Goal: Task Accomplishment & Management: Manage account settings

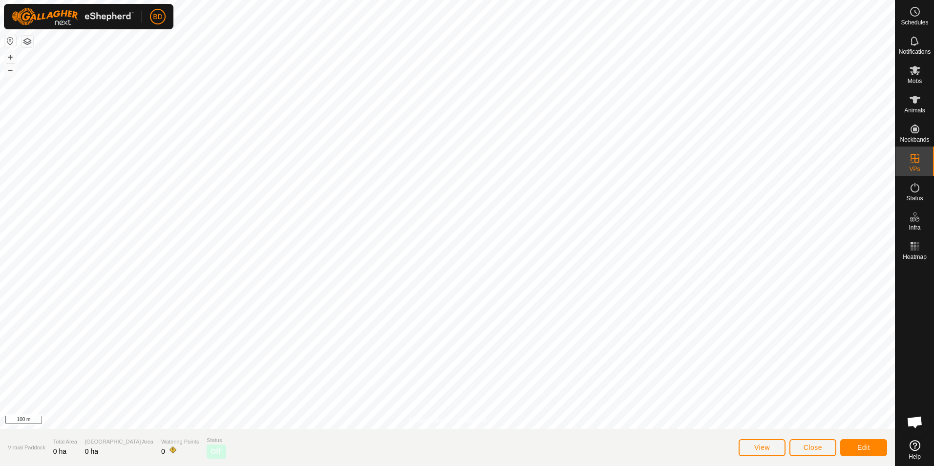
click at [27, 42] on button "button" at bounding box center [28, 42] width 12 height 12
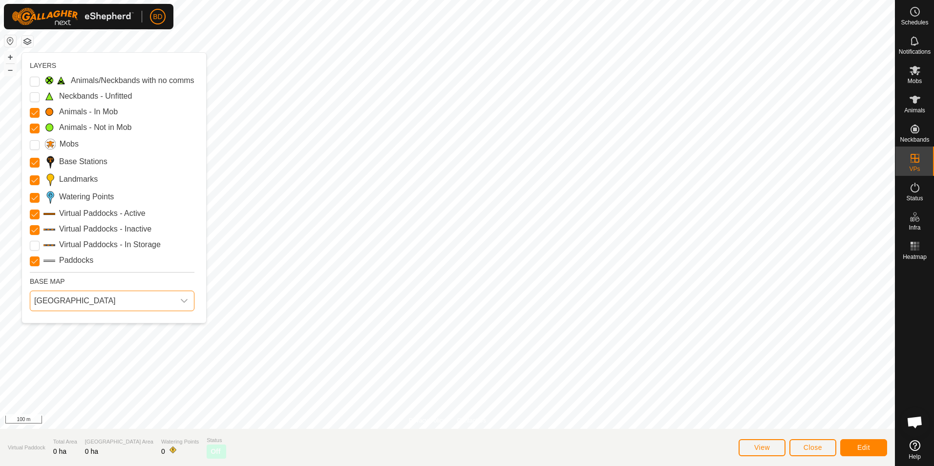
click at [66, 302] on span "[GEOGRAPHIC_DATA]" at bounding box center [102, 301] width 144 height 20
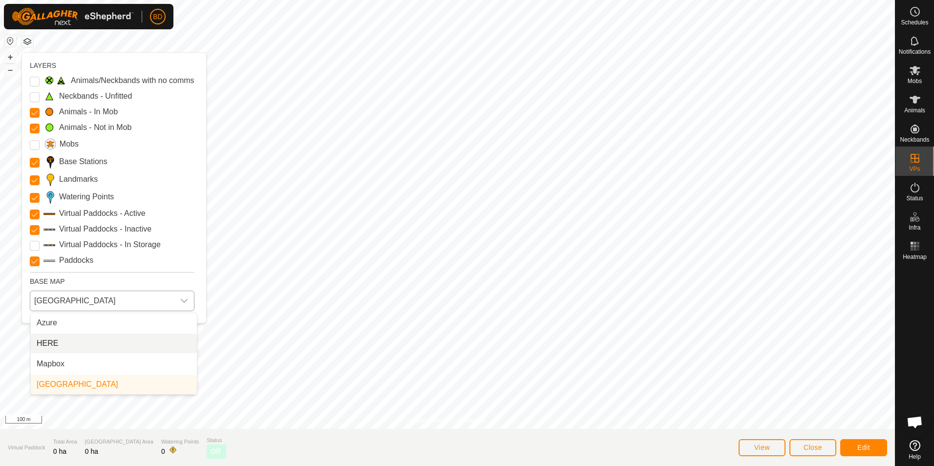
click at [63, 344] on li "HERE" at bounding box center [114, 344] width 166 height 20
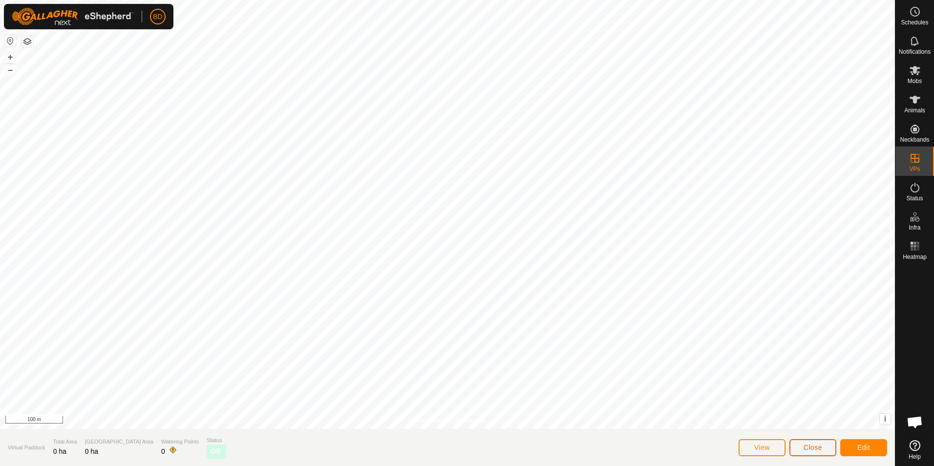
click at [812, 451] on span "Close" at bounding box center [813, 448] width 19 height 8
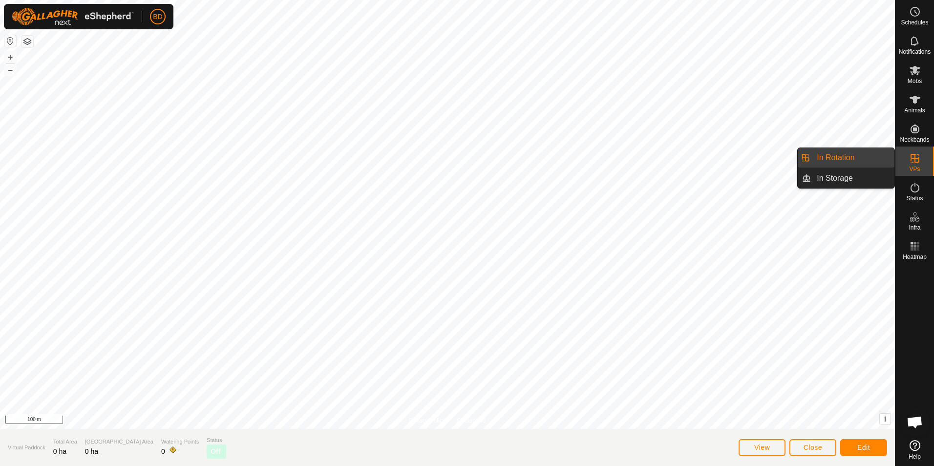
drag, startPoint x: 893, startPoint y: 162, endPoint x: 851, endPoint y: 152, distance: 43.3
click at [851, 152] on link "In Rotation" at bounding box center [853, 158] width 84 height 20
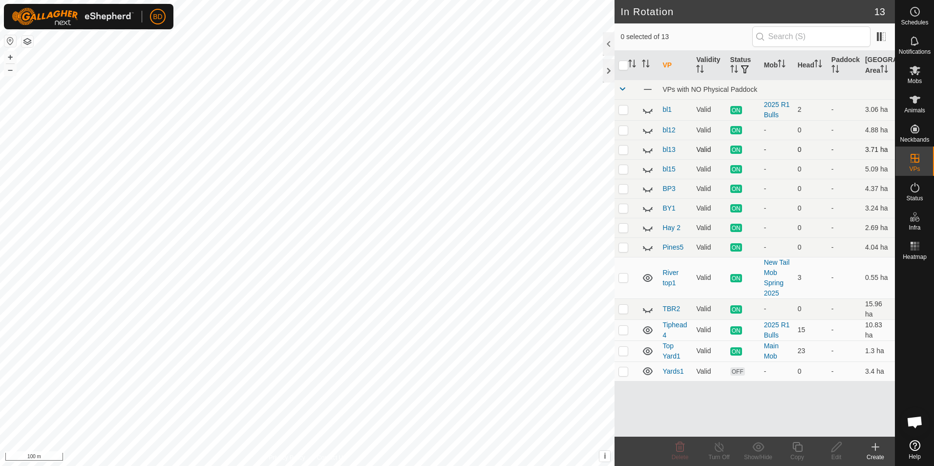
checkbox input "true"
click at [800, 450] on icon at bounding box center [798, 447] width 12 height 12
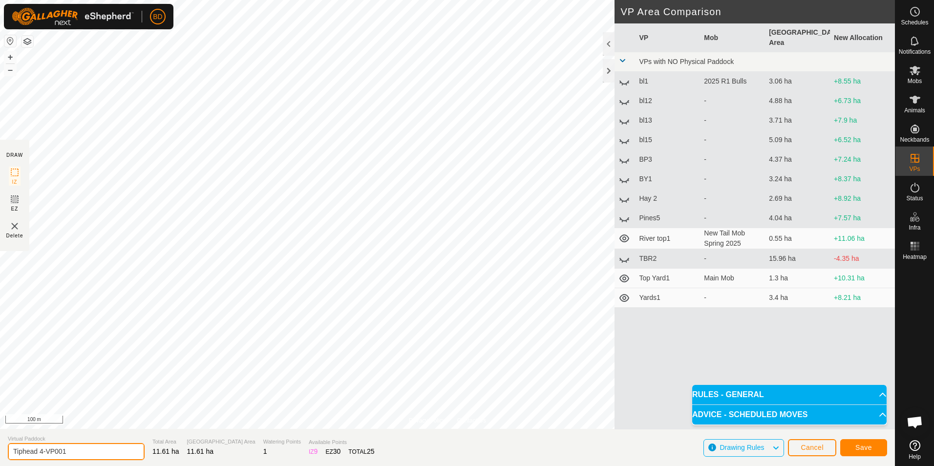
drag, startPoint x: 68, startPoint y: 450, endPoint x: 40, endPoint y: 451, distance: 28.9
click at [40, 451] on input "Tiphead 4-VP001" at bounding box center [76, 451] width 137 height 17
type input "Tiphead 5"
click at [866, 448] on span "Save" at bounding box center [864, 448] width 17 height 8
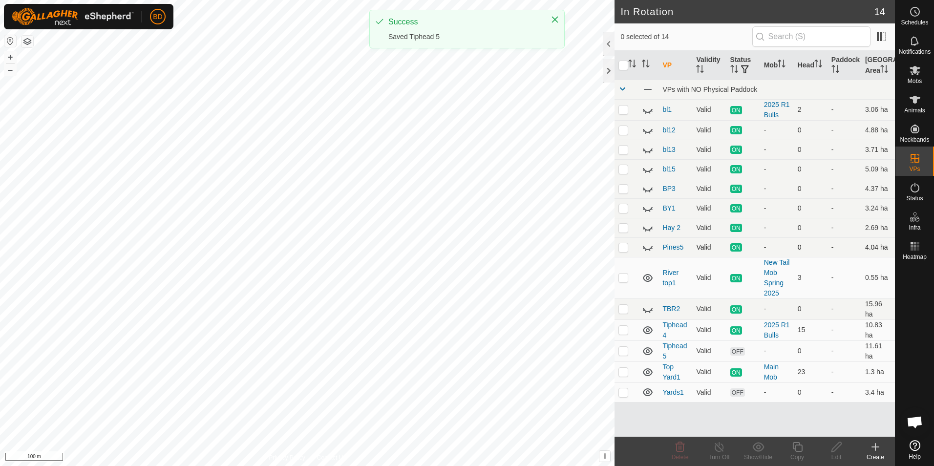
checkbox input "true"
click at [721, 450] on line at bounding box center [719, 448] width 8 height 8
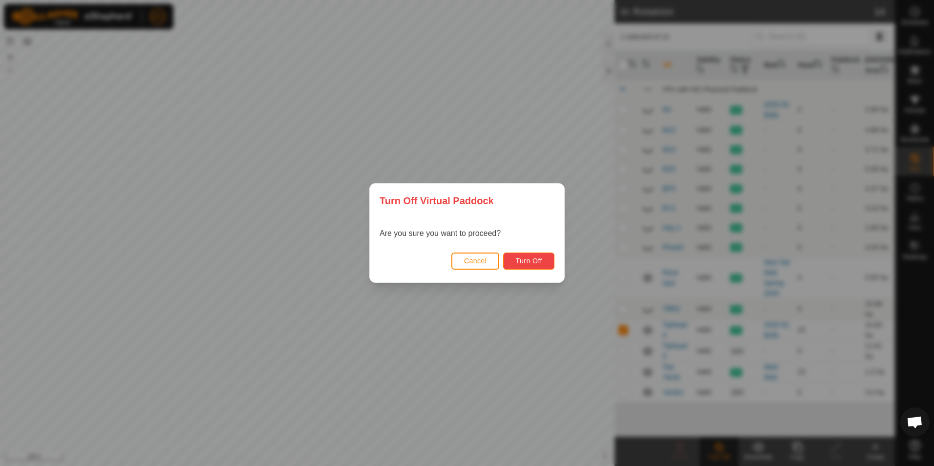
click at [530, 262] on span "Turn Off" at bounding box center [529, 261] width 27 height 8
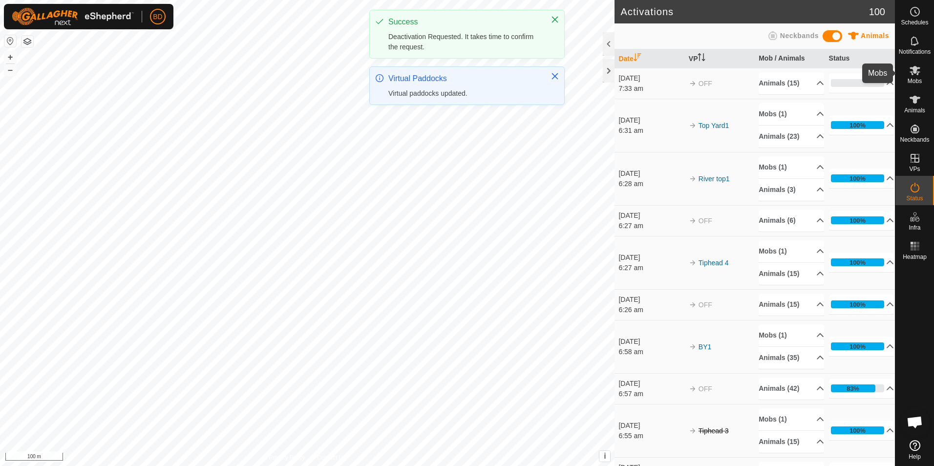
click at [913, 74] on icon at bounding box center [915, 70] width 11 height 9
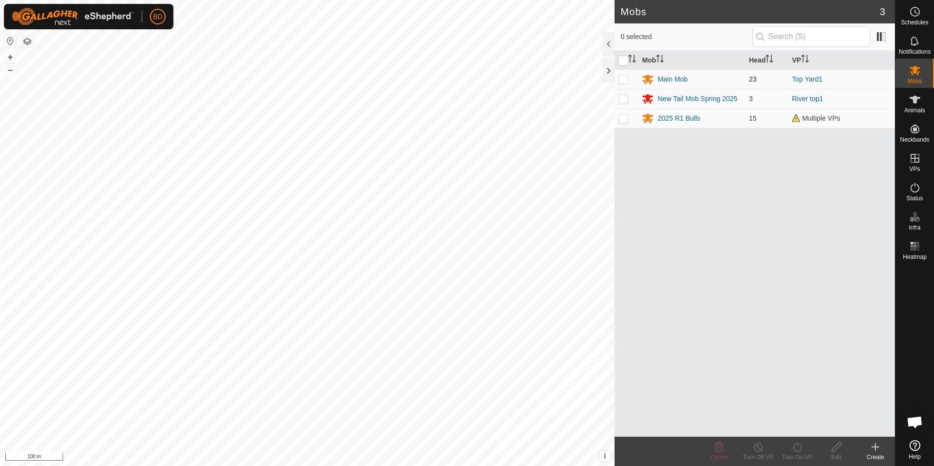
click at [624, 77] on p-checkbox at bounding box center [624, 79] width 10 height 8
click at [799, 454] on div "Turn On VP" at bounding box center [797, 457] width 39 height 9
click at [811, 425] on link "Now" at bounding box center [827, 426] width 97 height 20
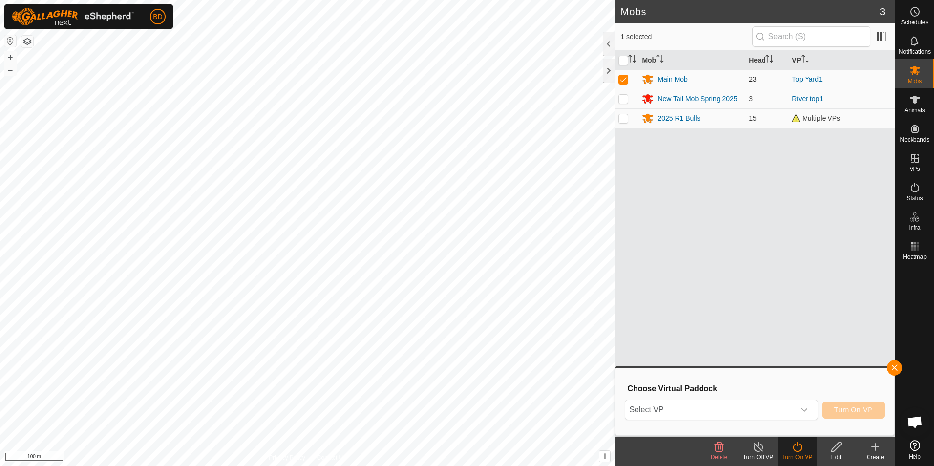
click at [624, 81] on p-checkbox at bounding box center [624, 79] width 10 height 8
checkbox input "false"
click at [625, 117] on p-checkbox at bounding box center [624, 118] width 10 height 8
checkbox input "true"
click at [811, 413] on div "dropdown trigger" at bounding box center [805, 410] width 20 height 20
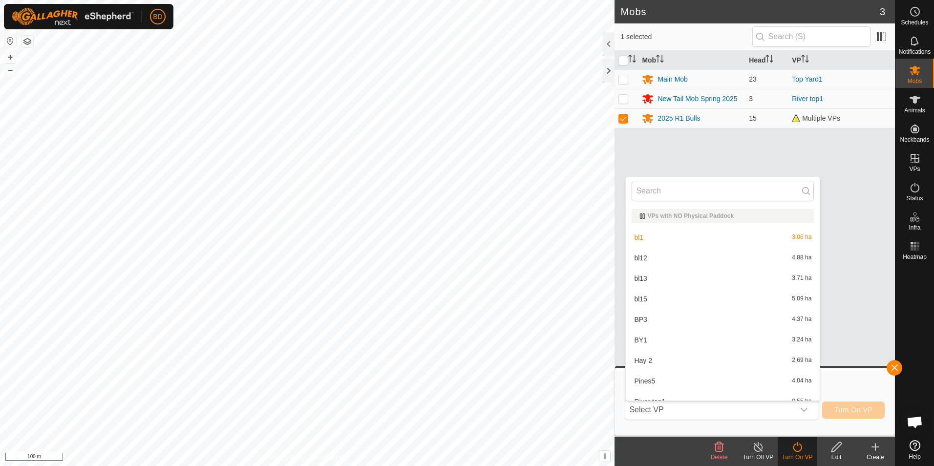
click at [850, 369] on div "Choose Virtual Paddock Select VP VPs with NO Physical Paddock bl1 3.06 ha bl12 …" at bounding box center [755, 401] width 280 height 67
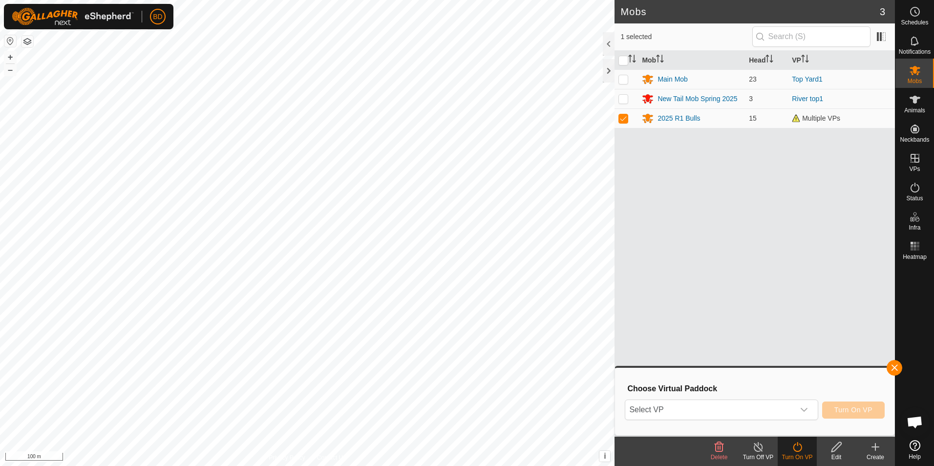
click at [707, 241] on div "Mob Head VP Main Mob 23 Top Yard1 New Tail Mob Spring 2025 3 River top1 2025 R1…" at bounding box center [755, 244] width 281 height 386
click at [748, 411] on span "Select VP" at bounding box center [710, 410] width 169 height 20
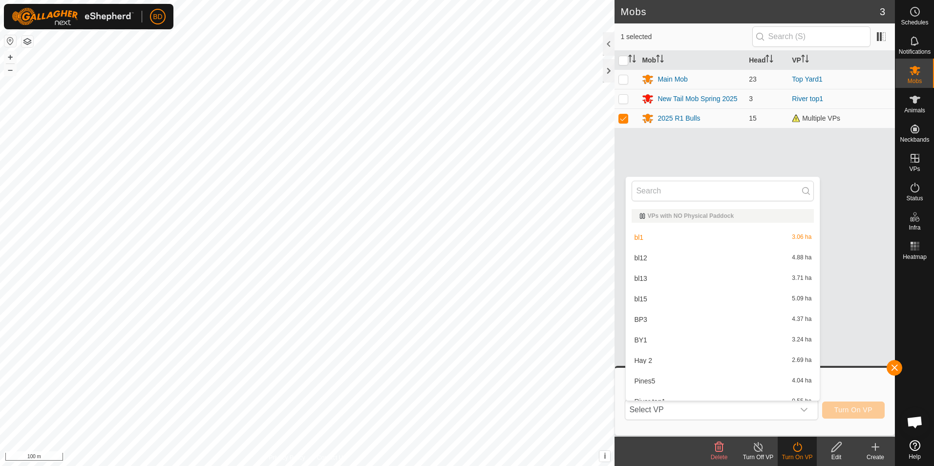
click at [837, 204] on div "Mob Head VP Main Mob 23 Top Yard1 New Tail Mob Spring 2025 3 River top1 2025 R1…" at bounding box center [755, 244] width 281 height 386
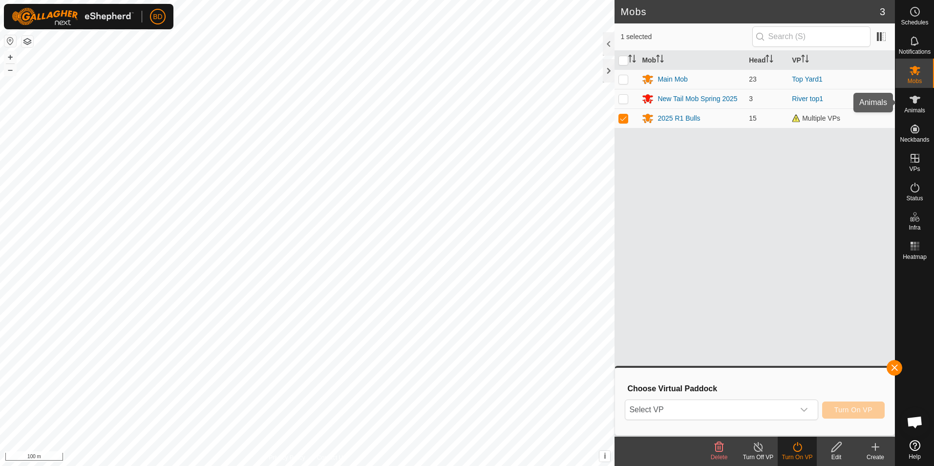
click at [918, 105] on icon at bounding box center [915, 100] width 12 height 12
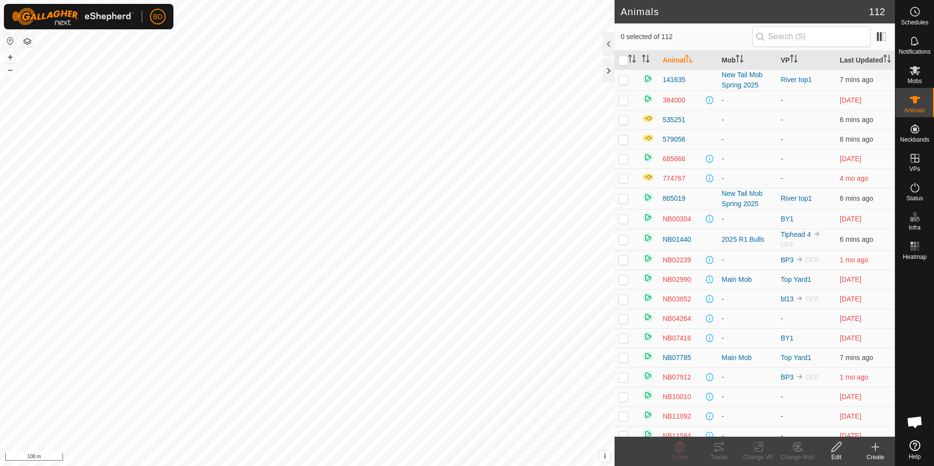
click at [919, 76] on es-mob-svg-icon at bounding box center [916, 71] width 18 height 16
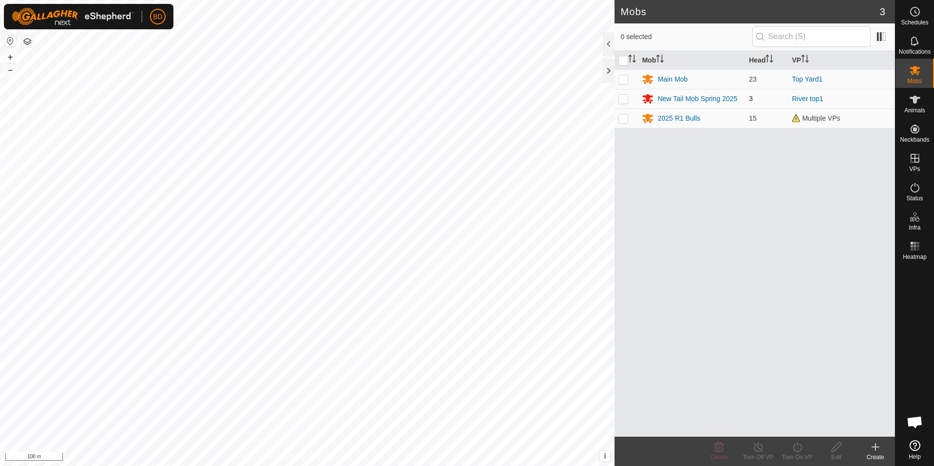
click at [620, 100] on p-checkbox at bounding box center [624, 99] width 10 height 8
checkbox input "true"
click at [800, 453] on div "Turn On VP" at bounding box center [797, 451] width 39 height 29
drag, startPoint x: 800, startPoint y: 453, endPoint x: 799, endPoint y: 424, distance: 29.4
click at [799, 424] on link "Now" at bounding box center [827, 426] width 97 height 20
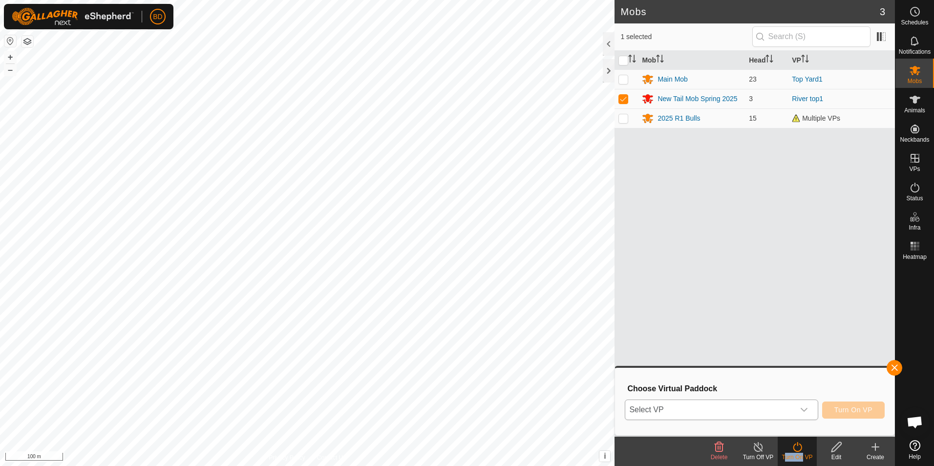
click at [803, 413] on icon "dropdown trigger" at bounding box center [804, 410] width 8 height 8
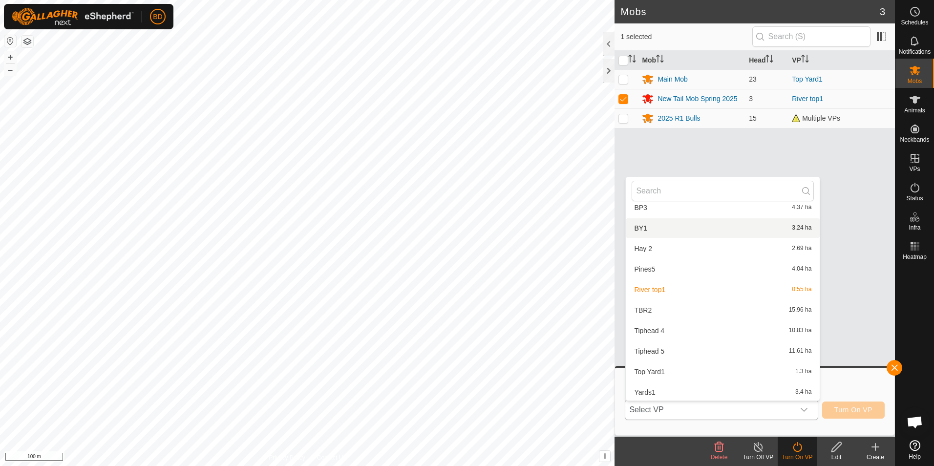
scroll to position [113, 0]
click at [660, 347] on li "Tiphead 5 11.61 ha" at bounding box center [723, 350] width 194 height 20
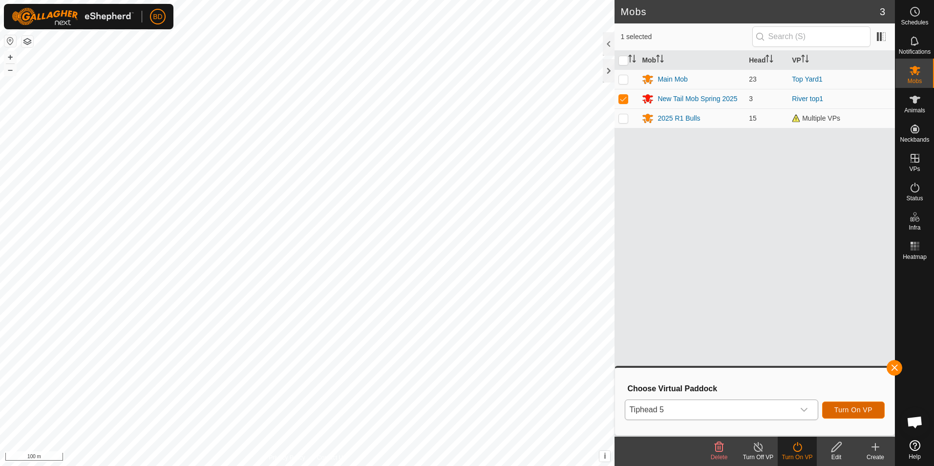
click at [856, 410] on span "Turn On VP" at bounding box center [854, 410] width 38 height 8
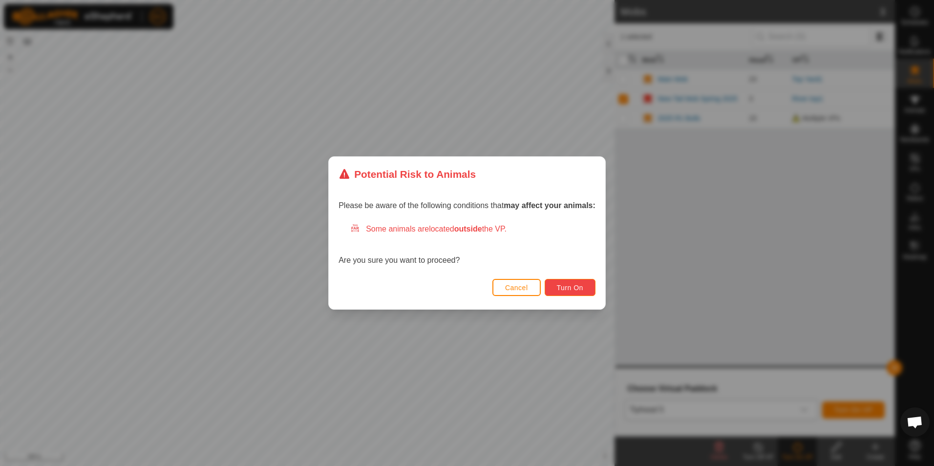
click at [576, 287] on span "Turn On" at bounding box center [570, 288] width 26 height 8
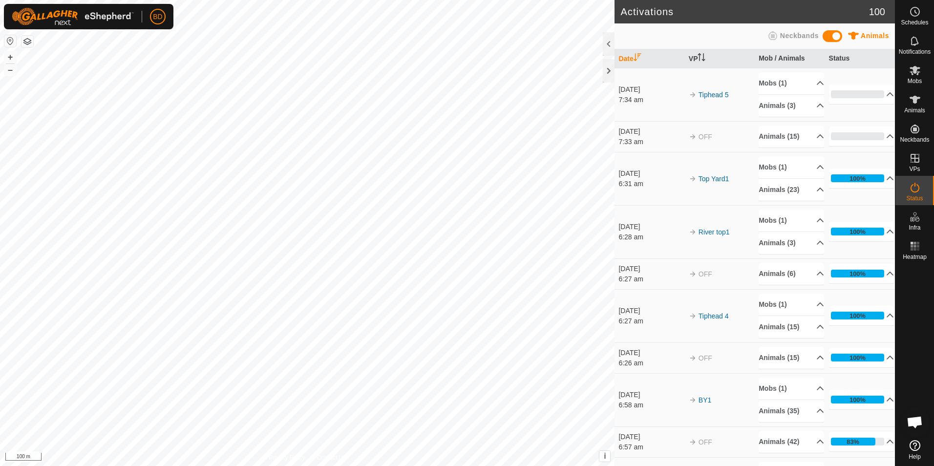
click at [621, 195] on div "Activations 100 Animals Neckbands Date VP Mob / Animals Status [DATE] 7:34 am T…" at bounding box center [447, 233] width 895 height 466
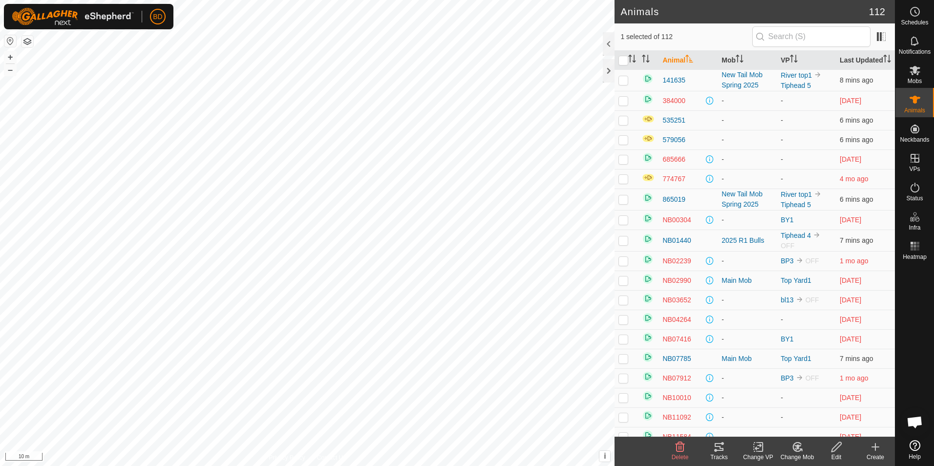
click at [798, 451] on icon at bounding box center [798, 447] width 12 height 12
click at [814, 409] on link "Choose Mob..." at bounding box center [827, 405] width 97 height 20
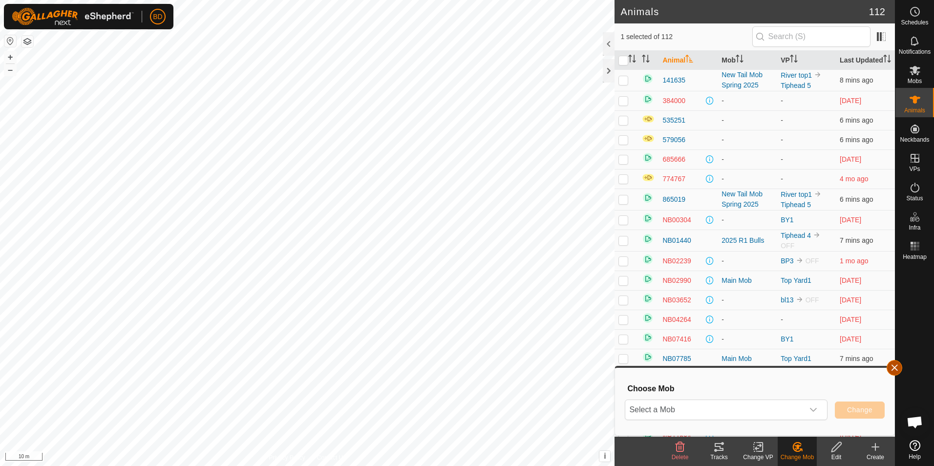
click at [895, 369] on button "button" at bounding box center [895, 368] width 16 height 16
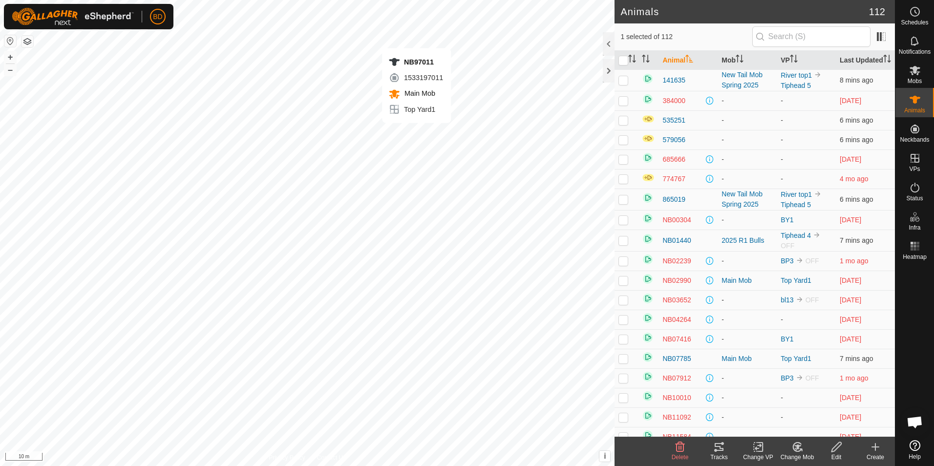
checkbox input "false"
click at [798, 448] on icon at bounding box center [798, 447] width 7 height 5
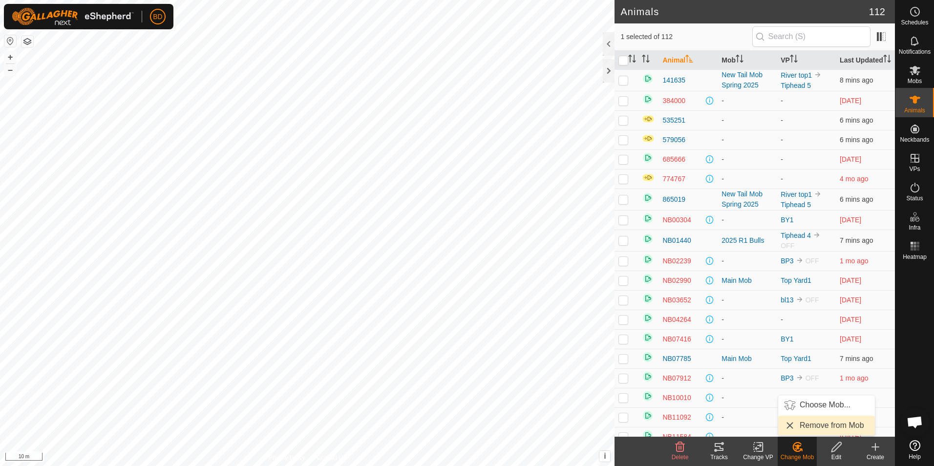
click at [813, 426] on link "Remove from Mob" at bounding box center [827, 426] width 97 height 20
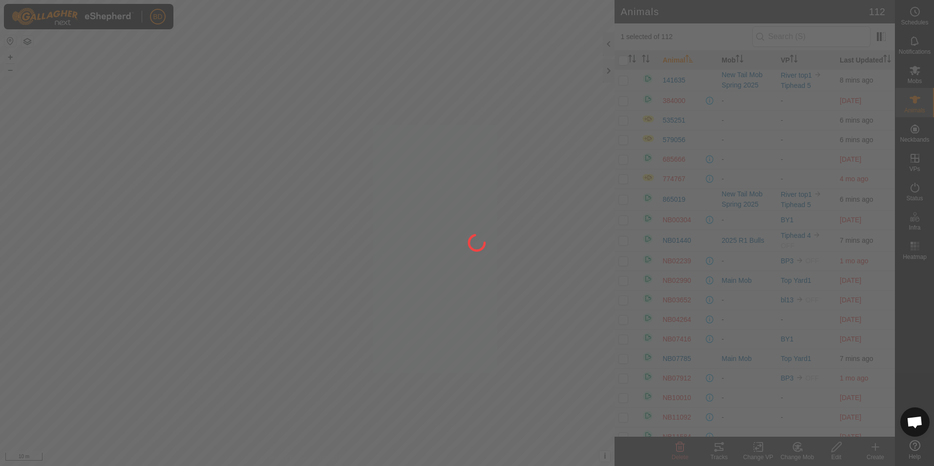
checkbox input "false"
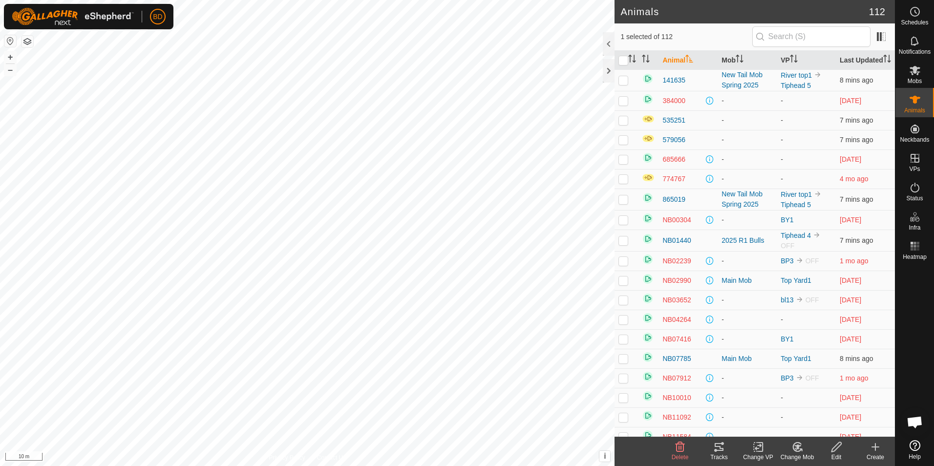
click at [801, 453] on icon at bounding box center [798, 447] width 12 height 12
click at [809, 426] on link "Remove from Mob" at bounding box center [827, 426] width 97 height 20
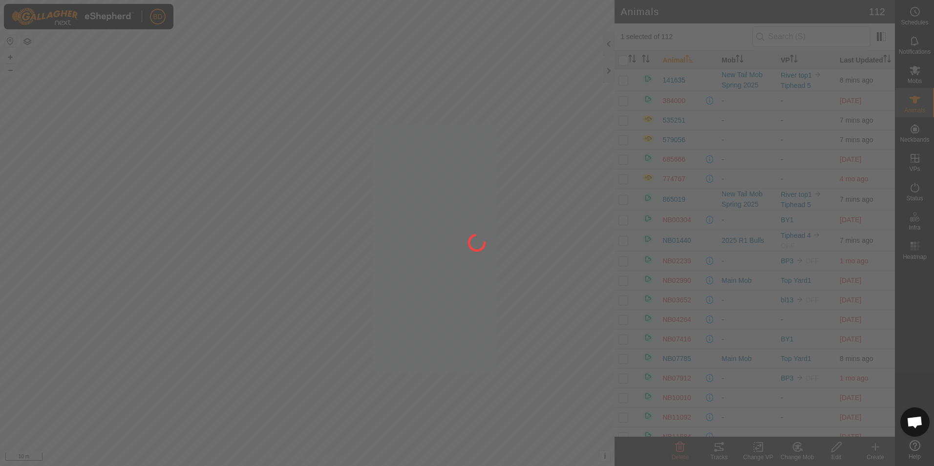
checkbox input "false"
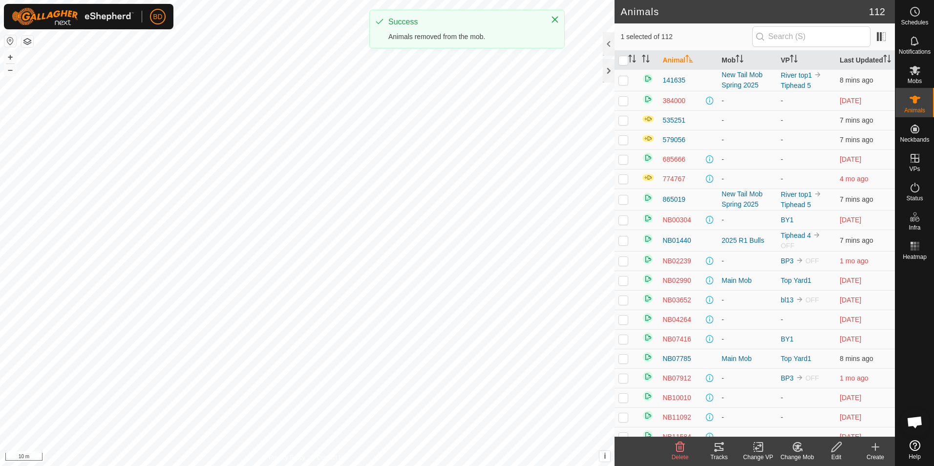
click at [799, 453] on div "Change Mob" at bounding box center [797, 457] width 39 height 9
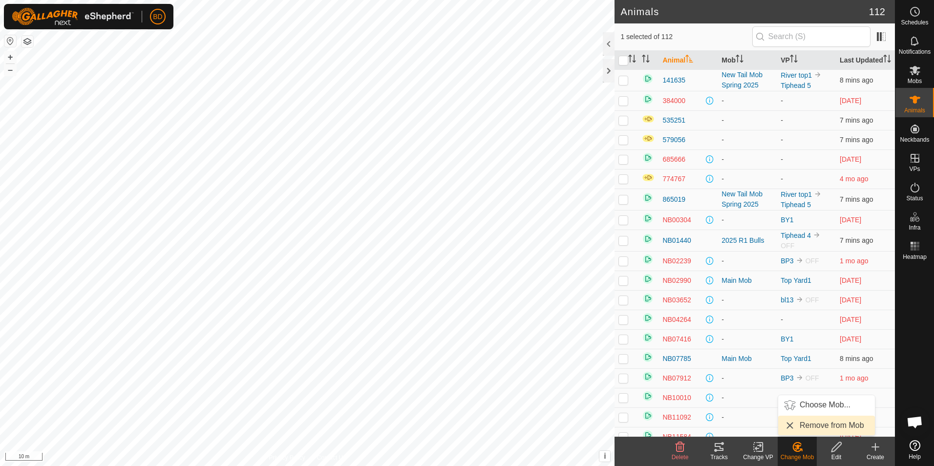
click at [816, 424] on link "Remove from Mob" at bounding box center [827, 426] width 97 height 20
checkbox input "false"
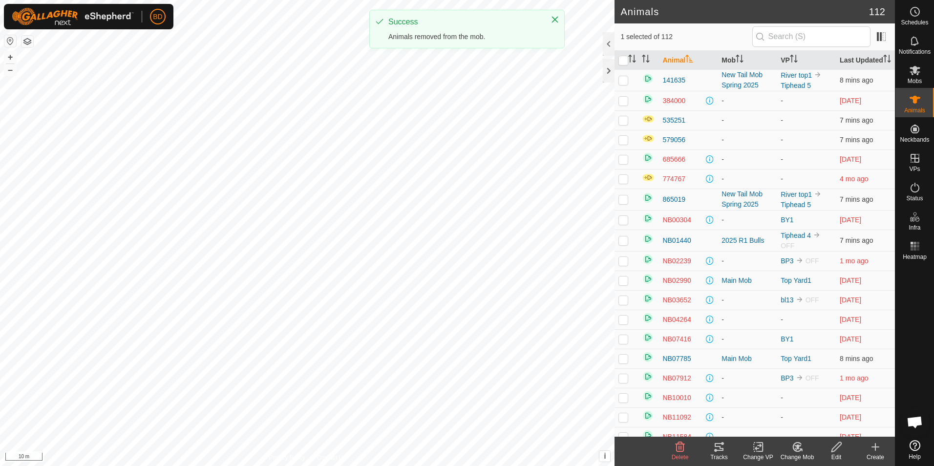
click at [797, 453] on div "Change Mob" at bounding box center [797, 457] width 39 height 9
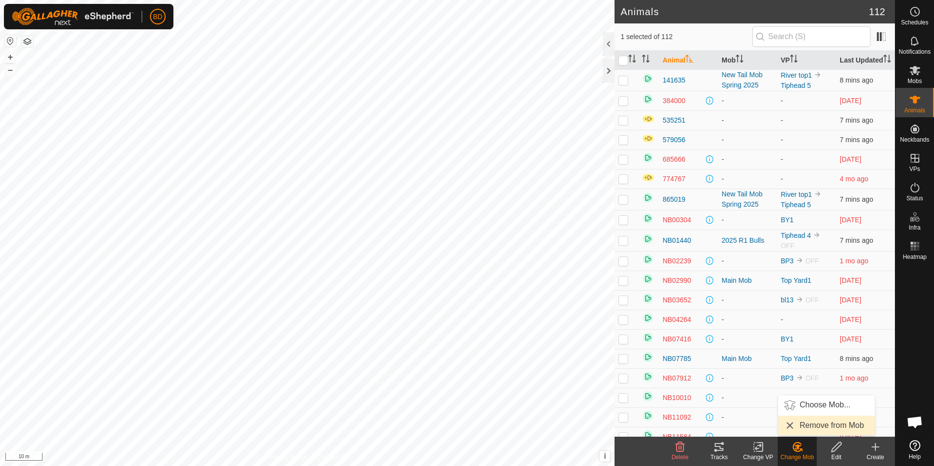
click at [810, 426] on link "Remove from Mob" at bounding box center [827, 426] width 97 height 20
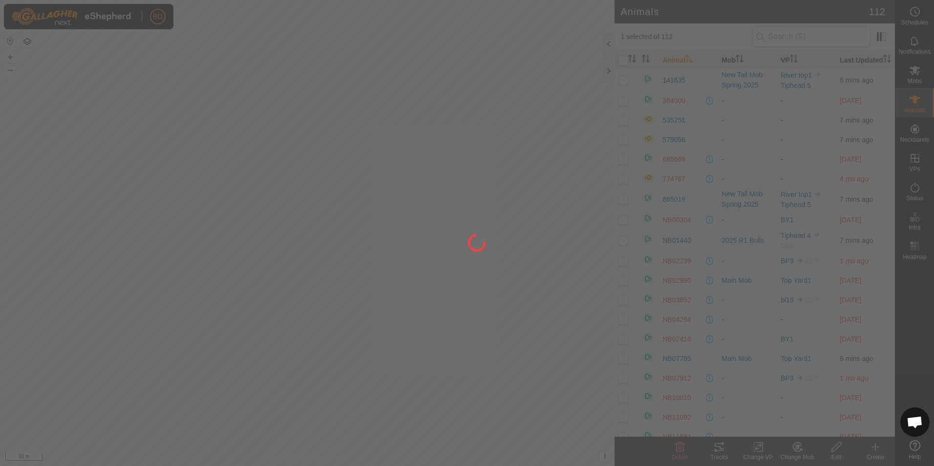
checkbox input "false"
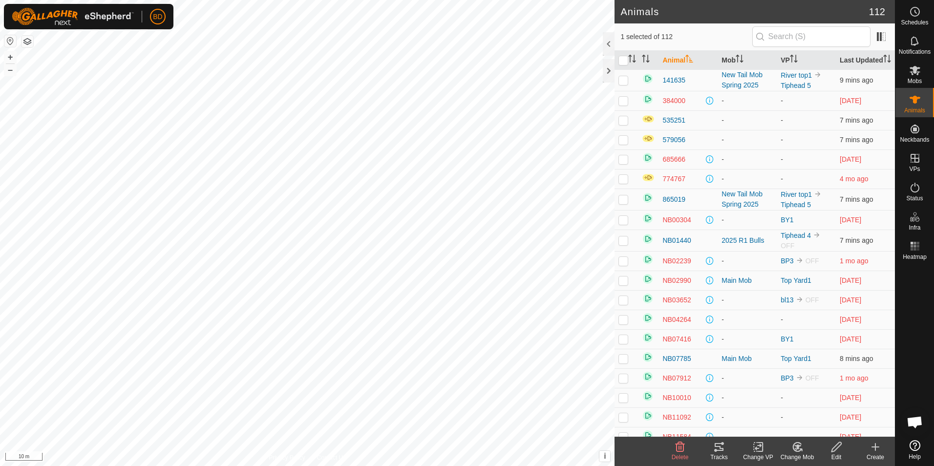
click at [798, 450] on icon at bounding box center [798, 447] width 12 height 12
click at [810, 423] on link "Remove from Mob" at bounding box center [827, 426] width 97 height 20
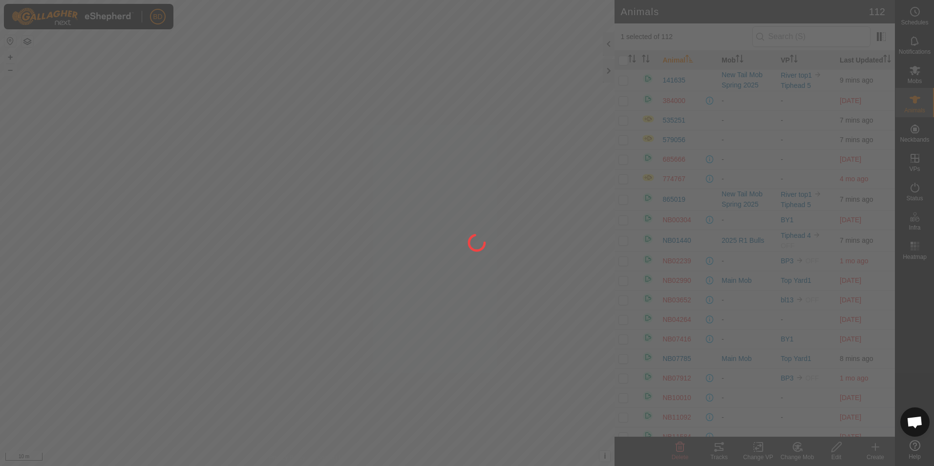
checkbox input "false"
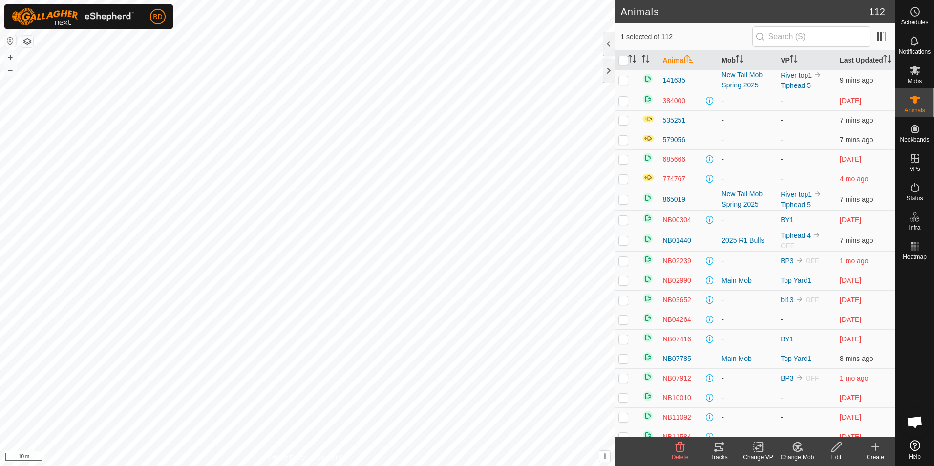
click at [797, 452] on icon at bounding box center [797, 447] width 8 height 9
click at [812, 422] on link "Remove from Mob" at bounding box center [827, 426] width 97 height 20
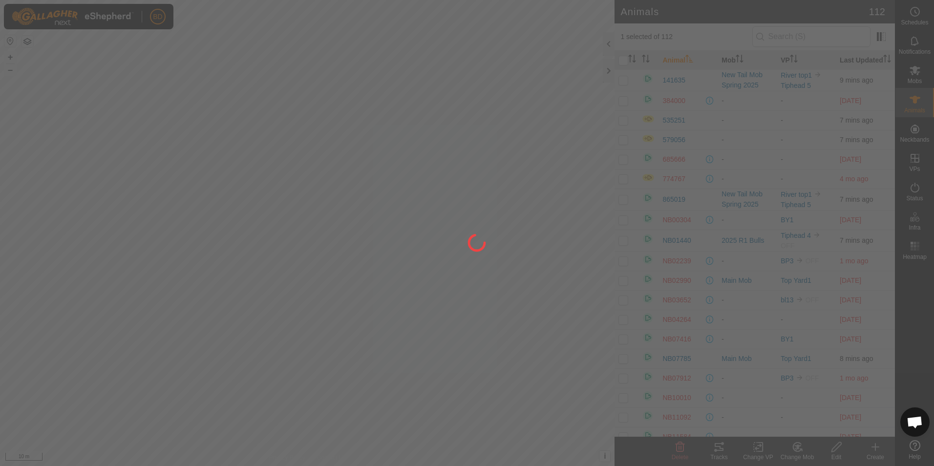
checkbox input "false"
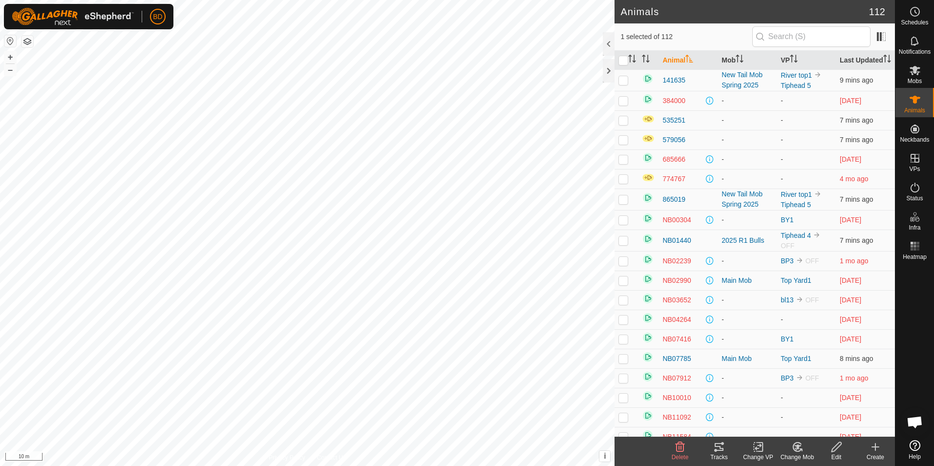
click at [799, 449] on icon at bounding box center [798, 447] width 12 height 12
click at [812, 426] on link "Remove from Mob" at bounding box center [827, 426] width 97 height 20
checkbox input "false"
click at [800, 451] on icon at bounding box center [797, 447] width 8 height 9
click at [806, 426] on link "Remove from Mob" at bounding box center [827, 426] width 97 height 20
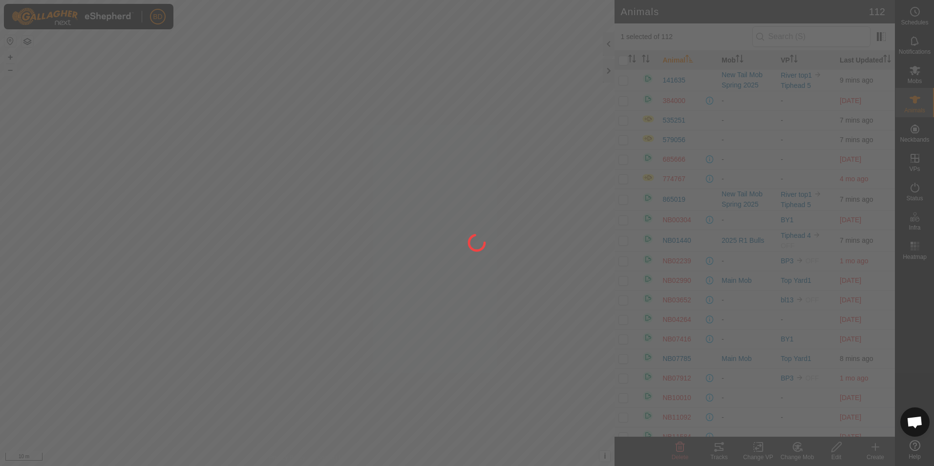
checkbox input "false"
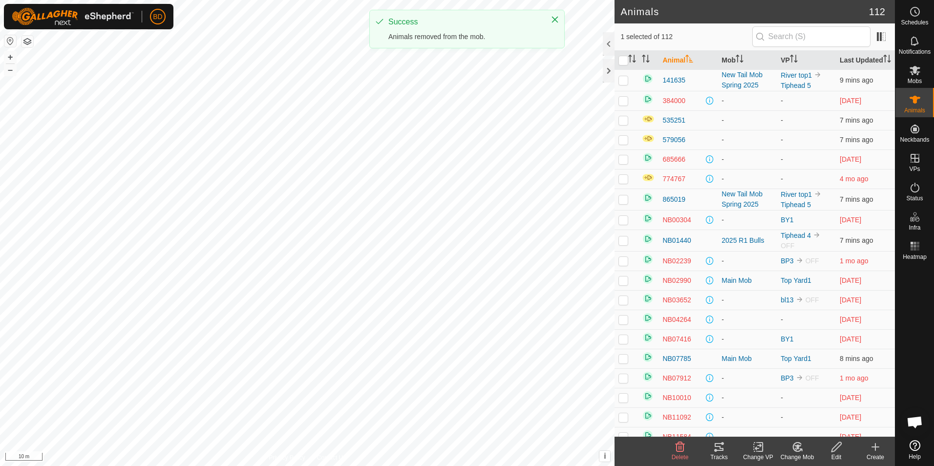
click at [803, 453] on icon at bounding box center [798, 447] width 12 height 12
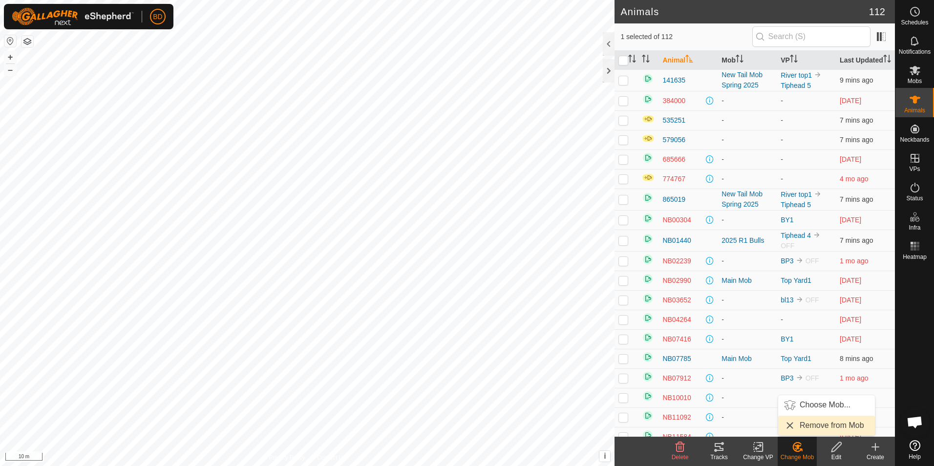
click at [804, 426] on link "Remove from Mob" at bounding box center [827, 426] width 97 height 20
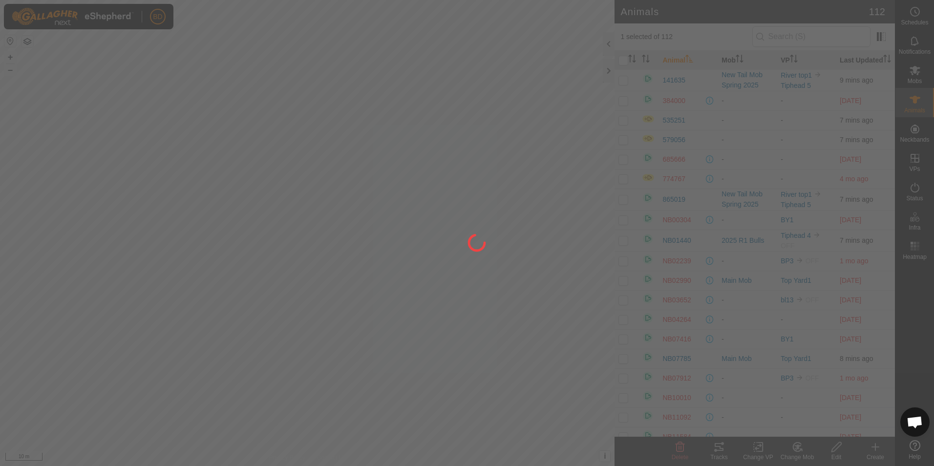
checkbox input "false"
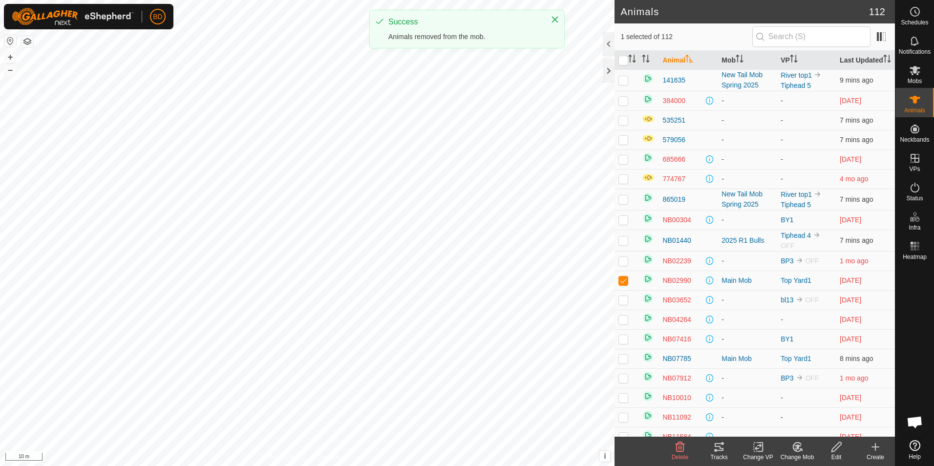
click at [792, 452] on icon at bounding box center [798, 447] width 12 height 12
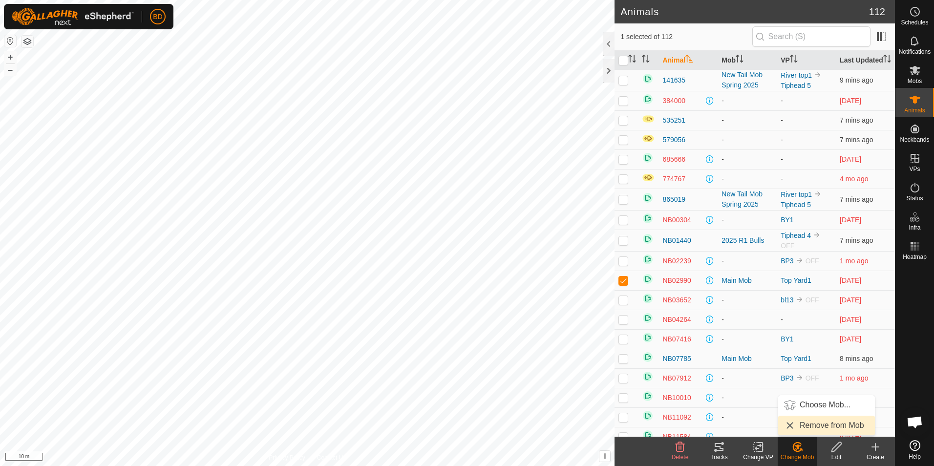
click at [800, 422] on link "Remove from Mob" at bounding box center [827, 426] width 97 height 20
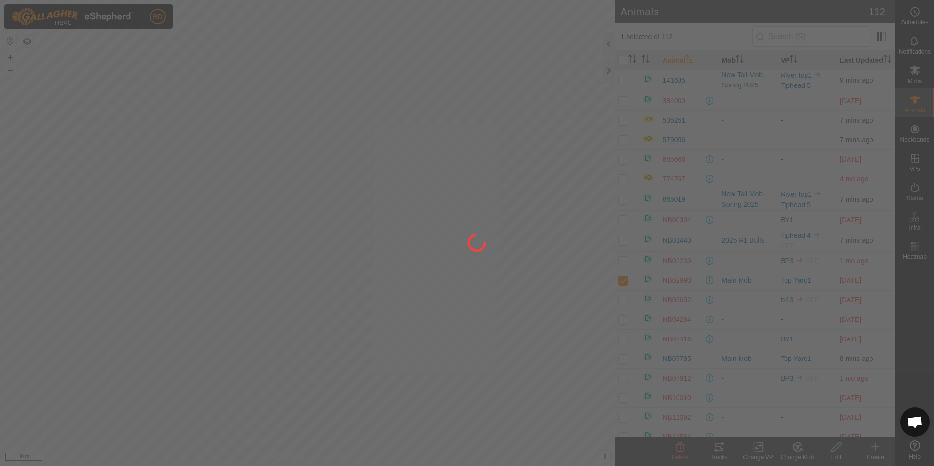
checkbox input "false"
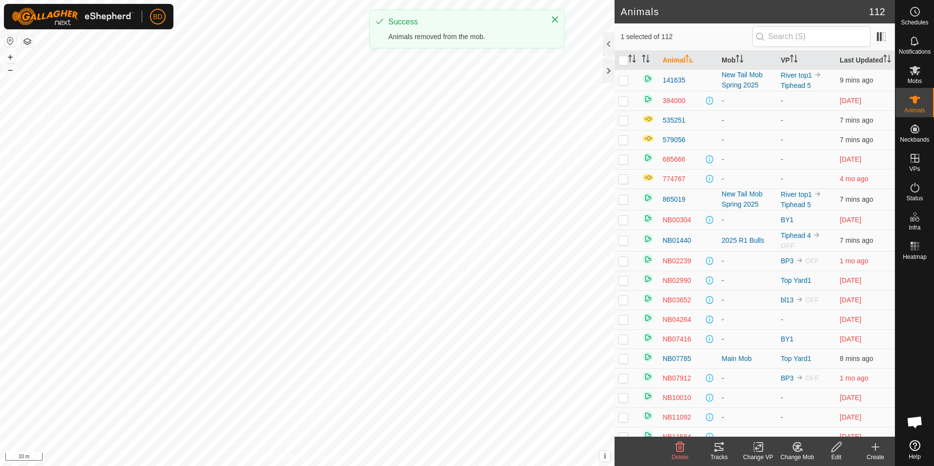
click at [801, 452] on icon at bounding box center [798, 447] width 12 height 12
click at [797, 421] on link "Remove from Mob" at bounding box center [827, 426] width 97 height 20
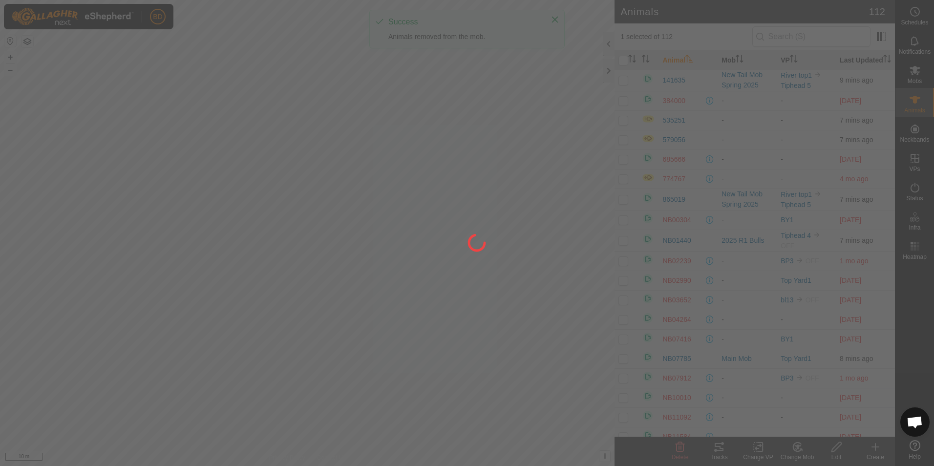
checkbox input "false"
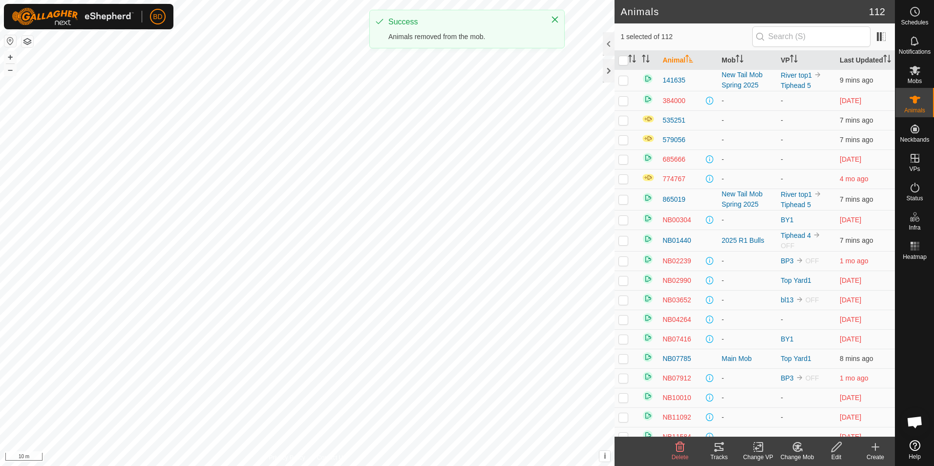
click at [801, 454] on div "Change Mob" at bounding box center [797, 457] width 39 height 9
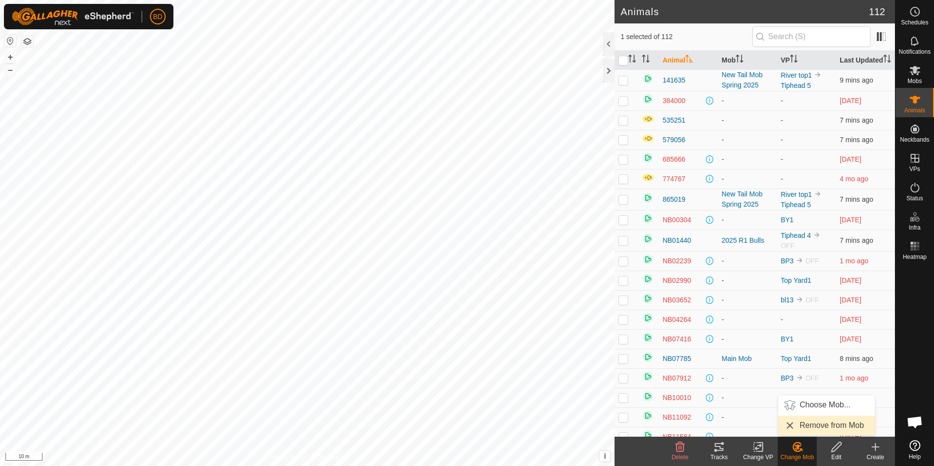
click at [803, 426] on link "Remove from Mob" at bounding box center [827, 426] width 97 height 20
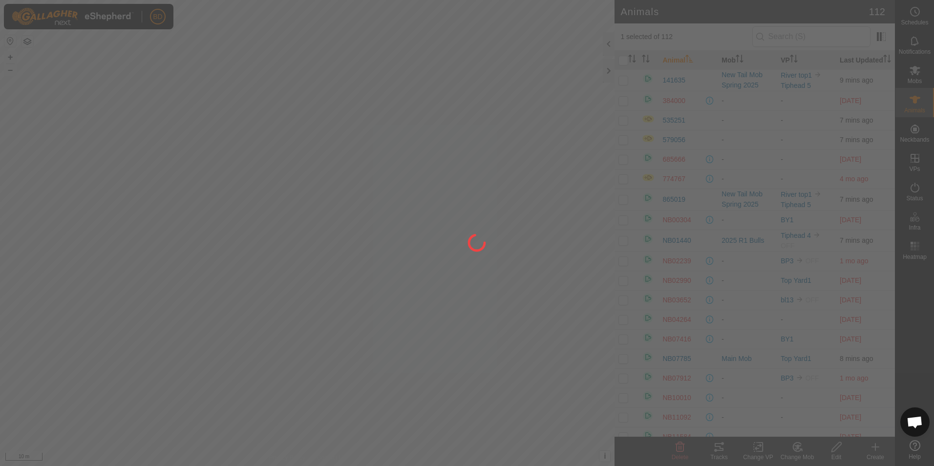
checkbox input "false"
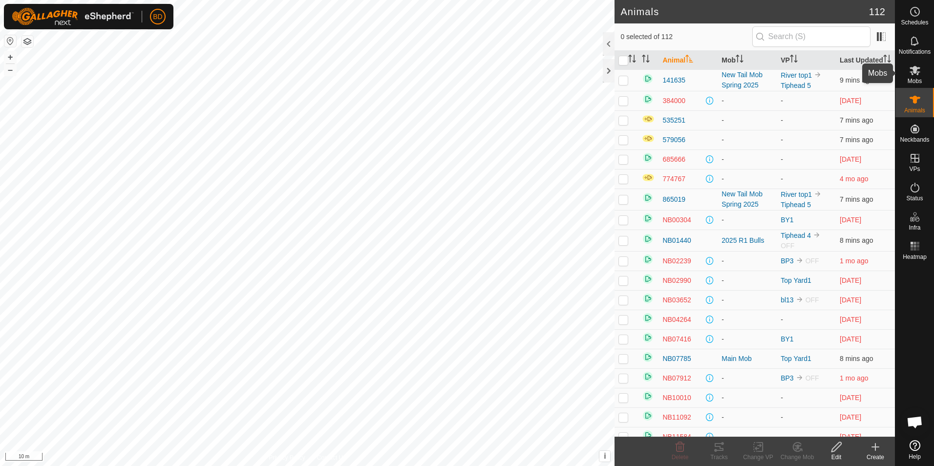
click at [919, 75] on icon at bounding box center [915, 71] width 12 height 12
